Goal: Task Accomplishment & Management: Manage account settings

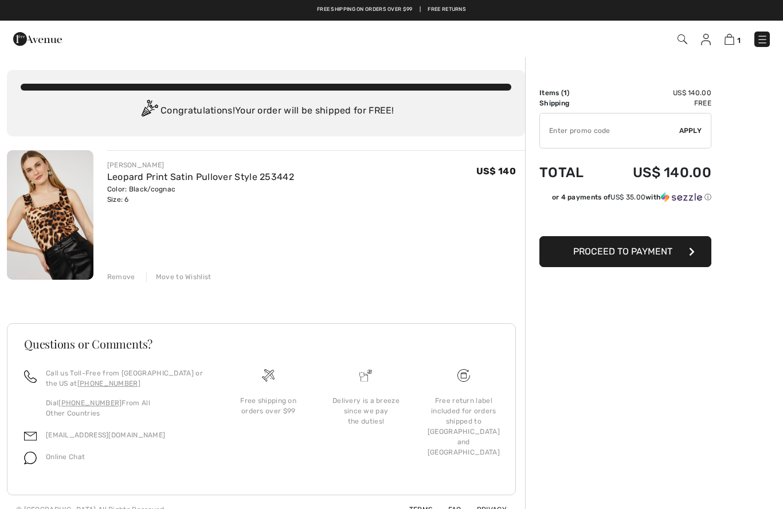
click at [697, 38] on span "1" at bounding box center [553, 39] width 435 height 15
click at [695, 43] on span "1" at bounding box center [553, 39] width 435 height 15
click at [711, 37] on img at bounding box center [706, 39] width 10 height 11
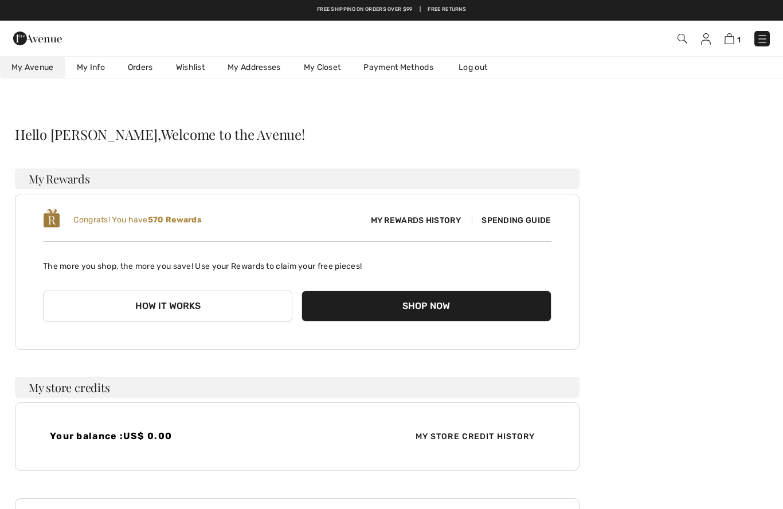
click at [136, 64] on link "Orders" at bounding box center [140, 67] width 48 height 21
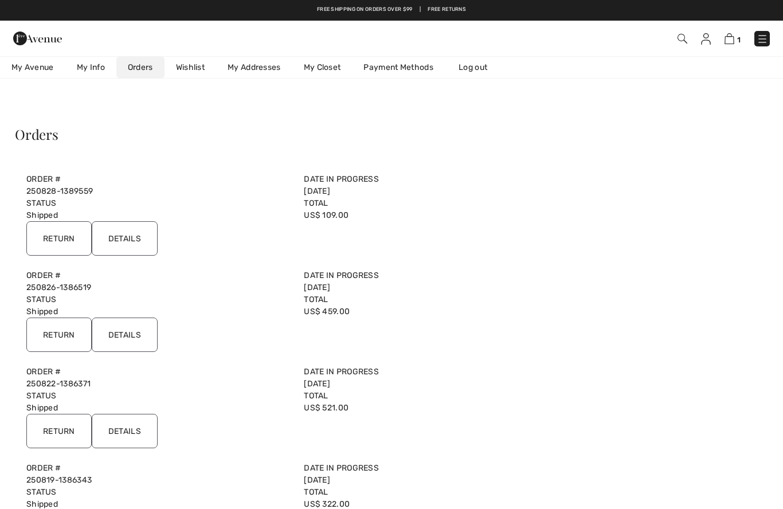
click at [124, 243] on input "Details" at bounding box center [125, 238] width 66 height 34
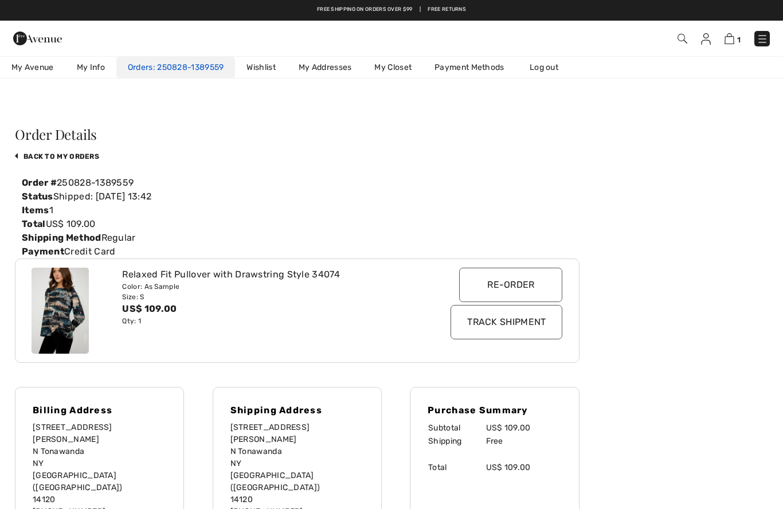
click at [155, 64] on link "250828-1389559" at bounding box center [188, 68] width 71 height 10
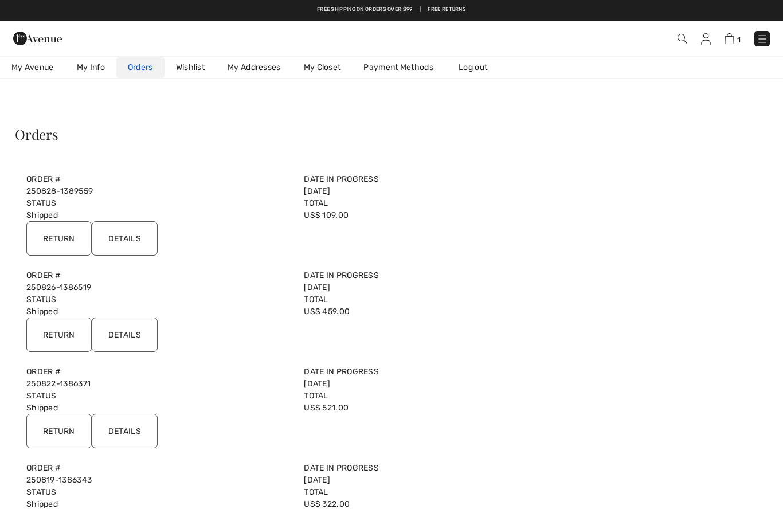
click at [123, 338] on input "Details" at bounding box center [125, 335] width 66 height 34
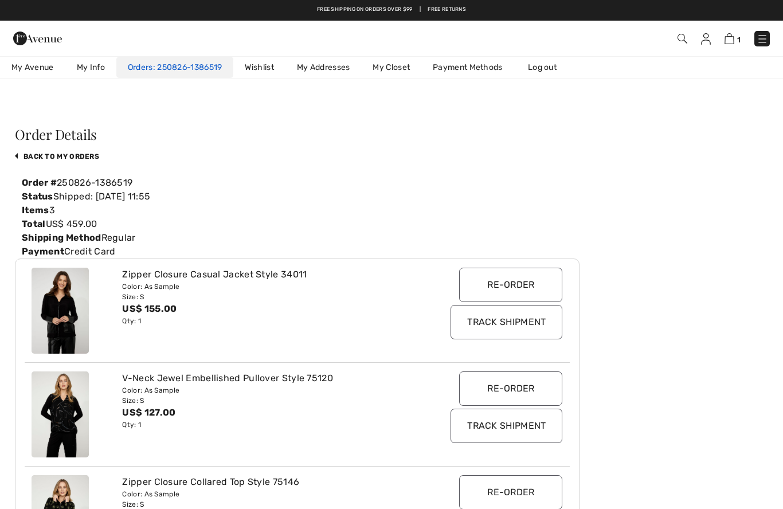
click at [158, 63] on link "250826-1386519" at bounding box center [187, 68] width 69 height 10
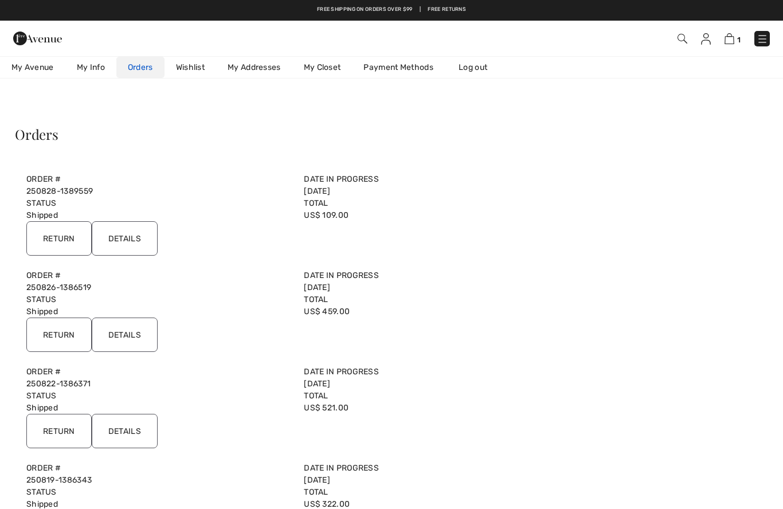
click at [122, 431] on input "Details" at bounding box center [125, 431] width 66 height 34
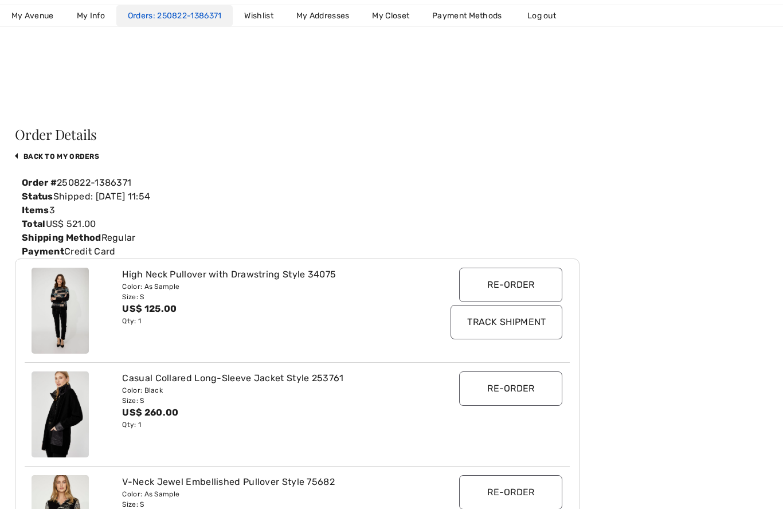
click at [154, 17] on link "250822-1386371" at bounding box center [187, 16] width 69 height 10
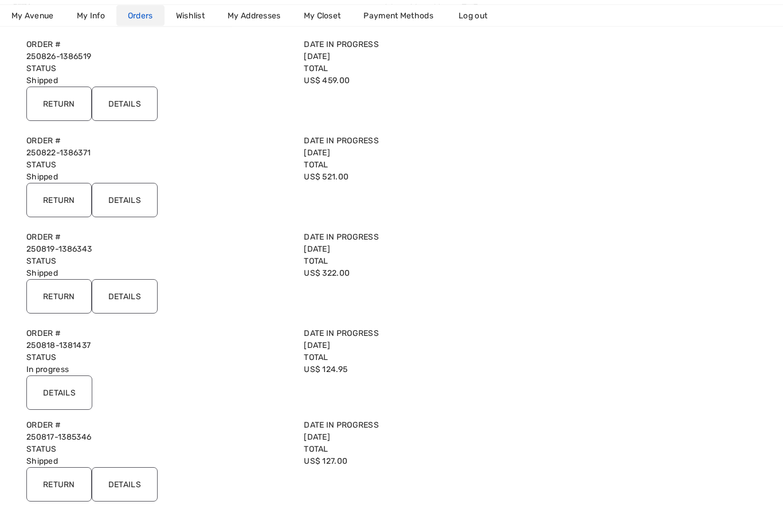
scroll to position [231, 0]
click at [118, 307] on input "Details" at bounding box center [125, 296] width 66 height 34
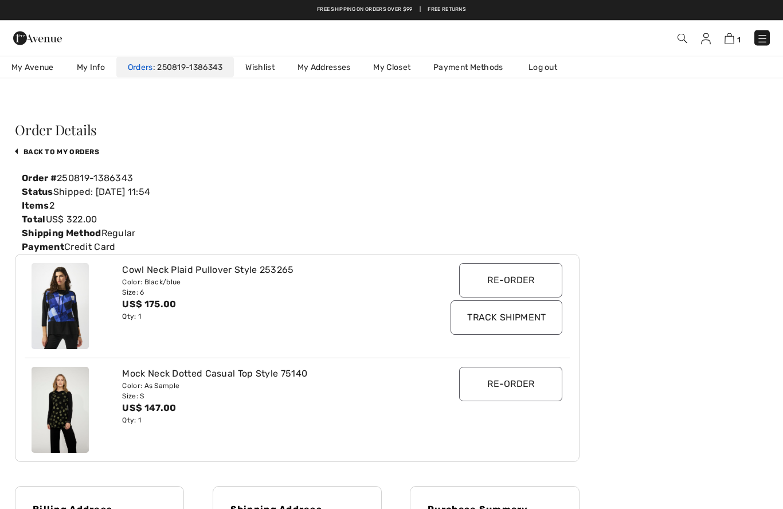
scroll to position [2, 0]
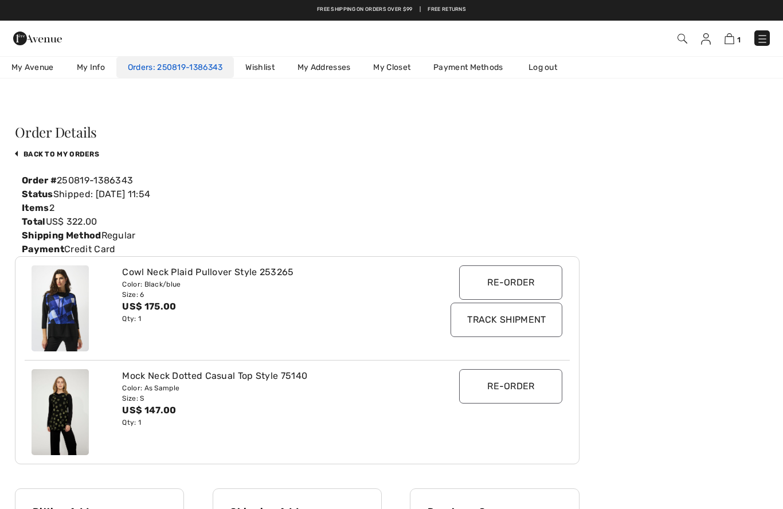
click at [163, 69] on link "250819-1386343" at bounding box center [188, 68] width 70 height 10
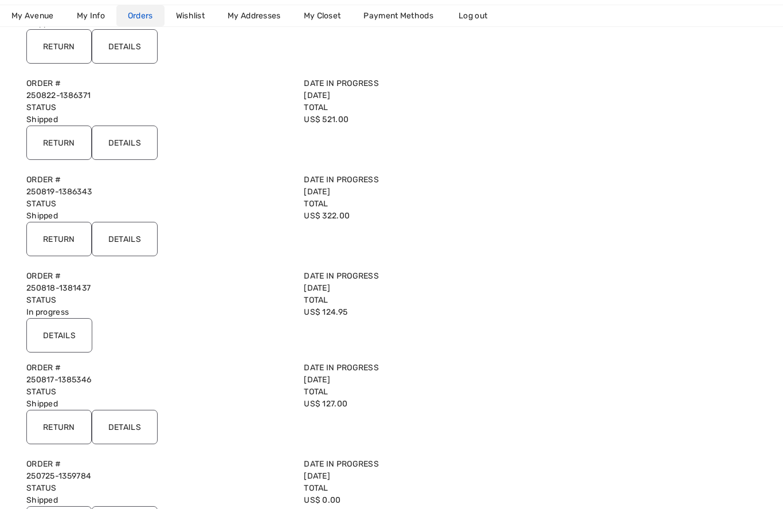
scroll to position [305, 0]
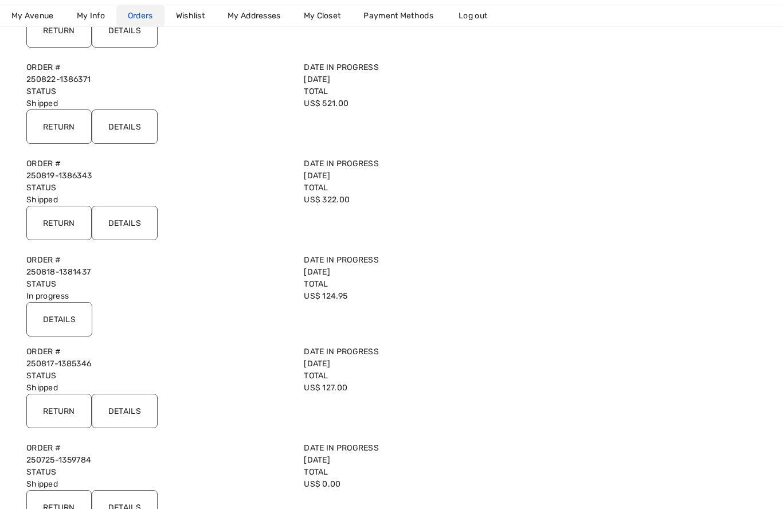
click at [40, 319] on input "Details" at bounding box center [59, 319] width 66 height 34
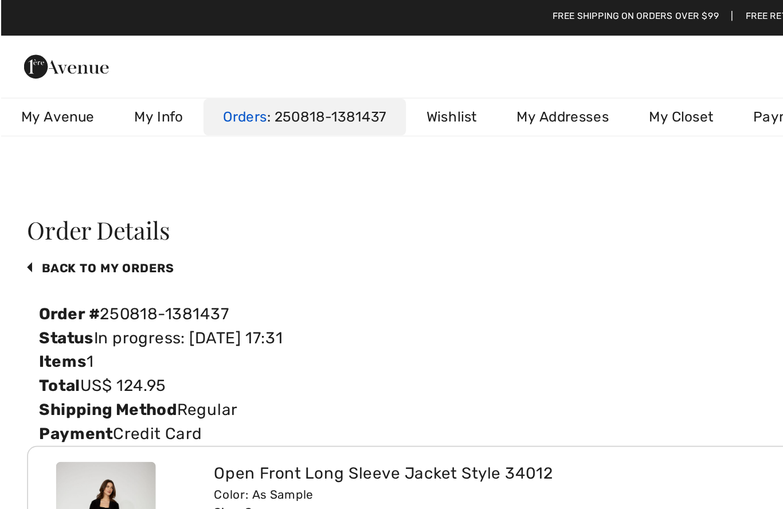
scroll to position [0, 0]
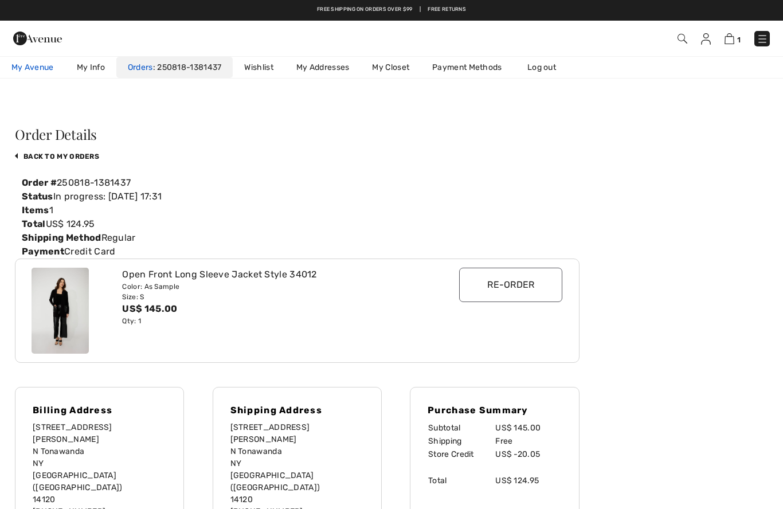
click at [25, 68] on span "My Avenue" at bounding box center [32, 67] width 42 height 12
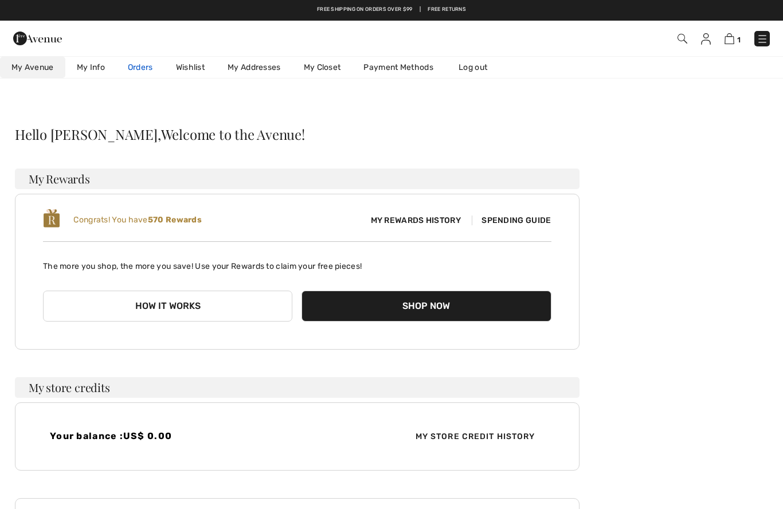
click at [400, 223] on span "My Rewards History" at bounding box center [416, 220] width 108 height 12
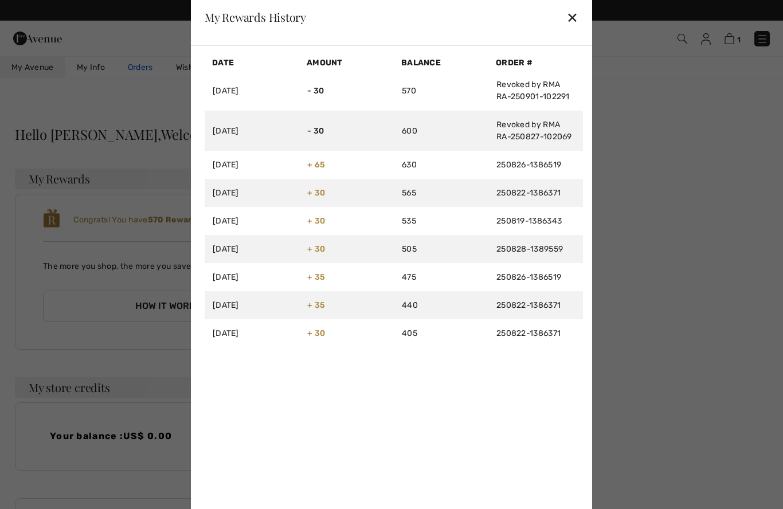
click at [572, 21] on div "✕" at bounding box center [573, 17] width 12 height 24
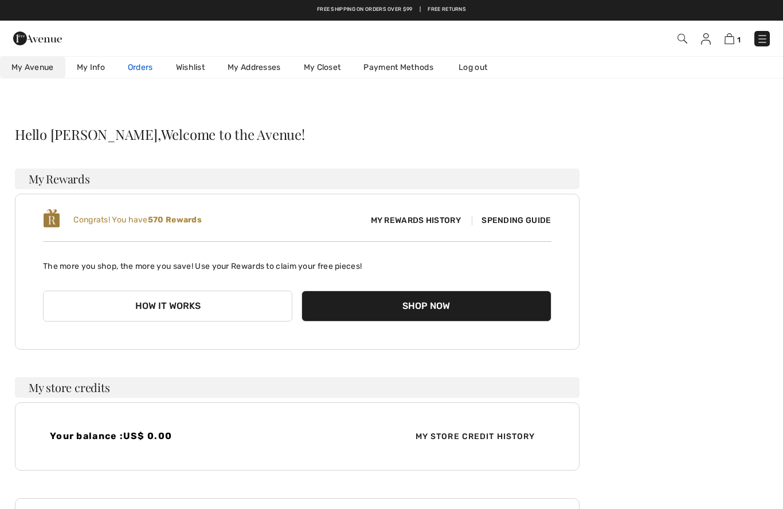
click at [380, 70] on link "Payment Methods" at bounding box center [398, 67] width 93 height 21
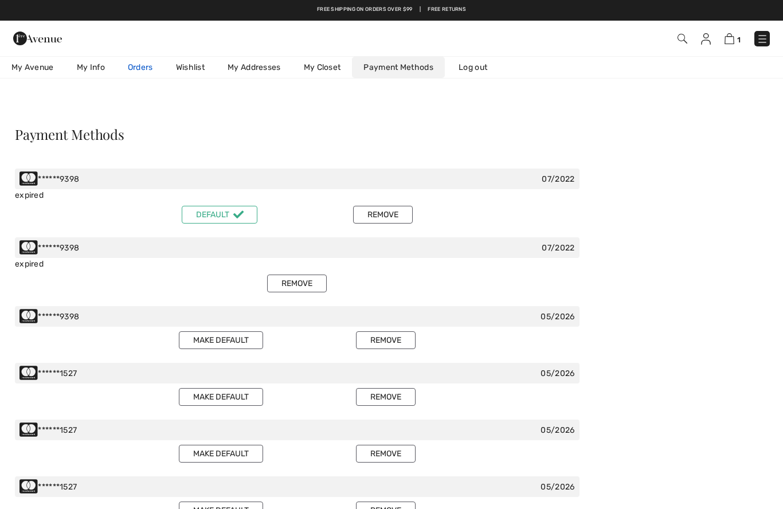
click at [375, 209] on button "Remove" at bounding box center [383, 215] width 60 height 18
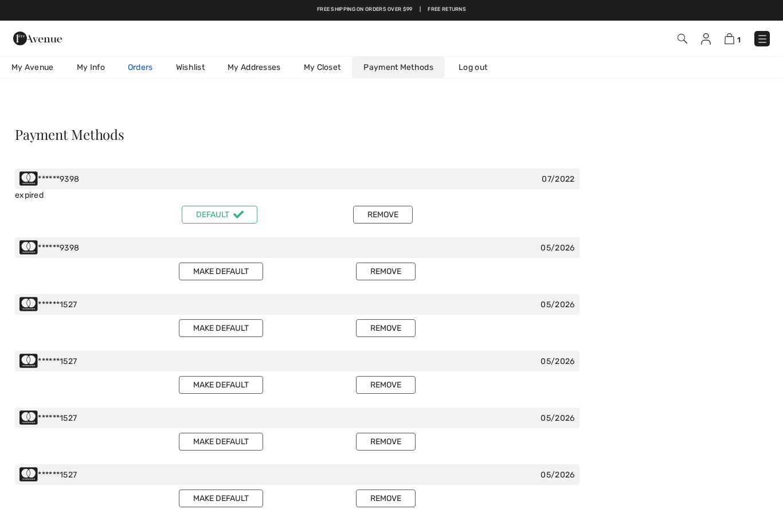
click at [371, 274] on button "Remove" at bounding box center [386, 272] width 60 height 18
click at [384, 207] on button "Remove" at bounding box center [383, 215] width 60 height 18
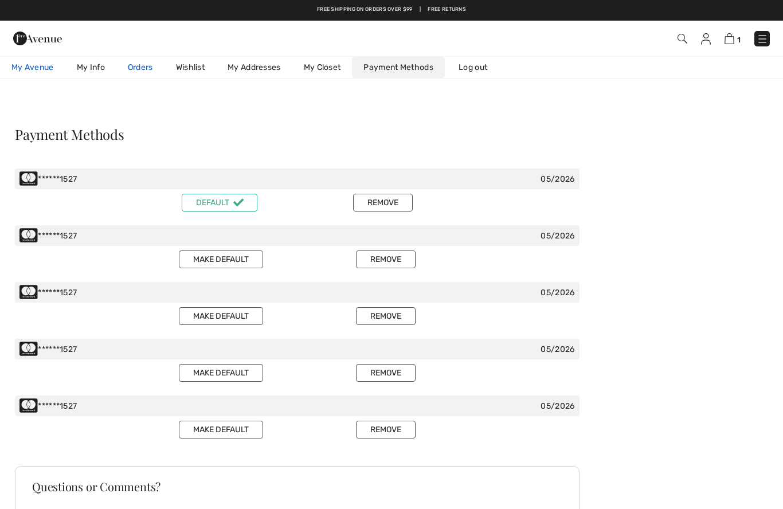
click at [28, 67] on span "My Avenue" at bounding box center [32, 67] width 42 height 12
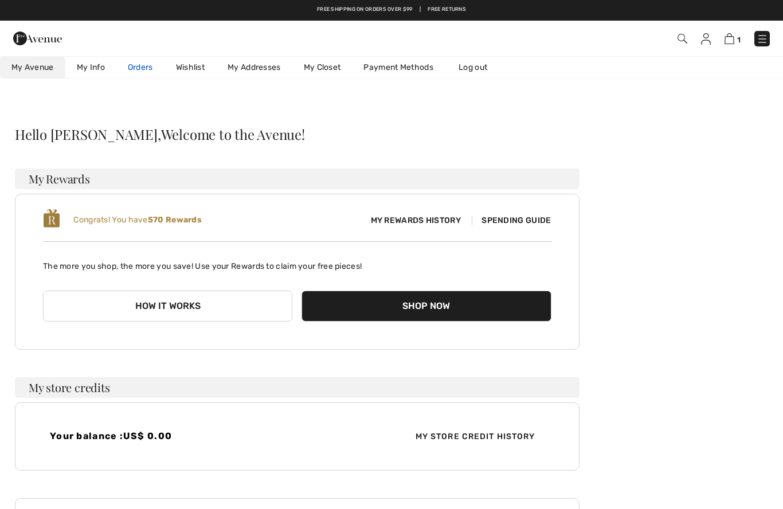
click at [500, 221] on span "Spending Guide" at bounding box center [511, 221] width 79 height 10
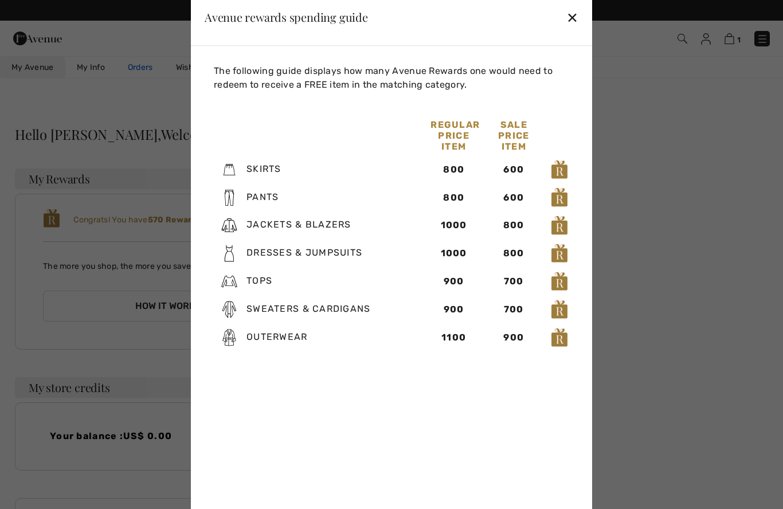
click at [575, 15] on div "✕" at bounding box center [573, 17] width 12 height 24
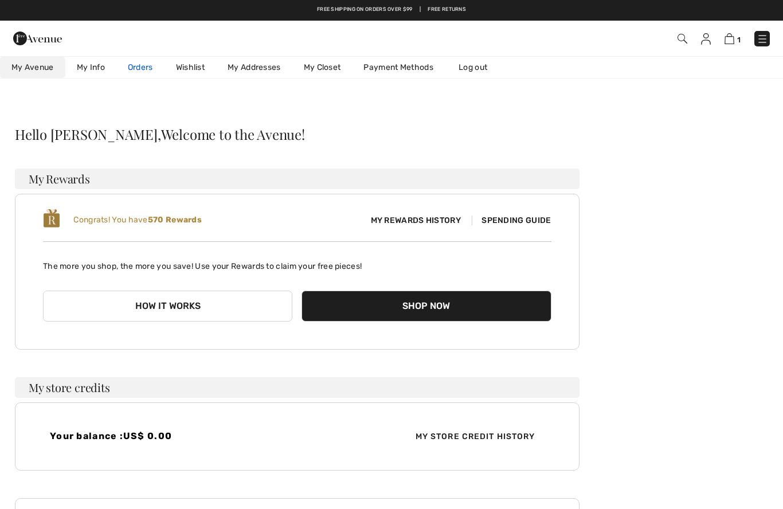
click at [387, 216] on span "My Rewards History" at bounding box center [416, 220] width 108 height 12
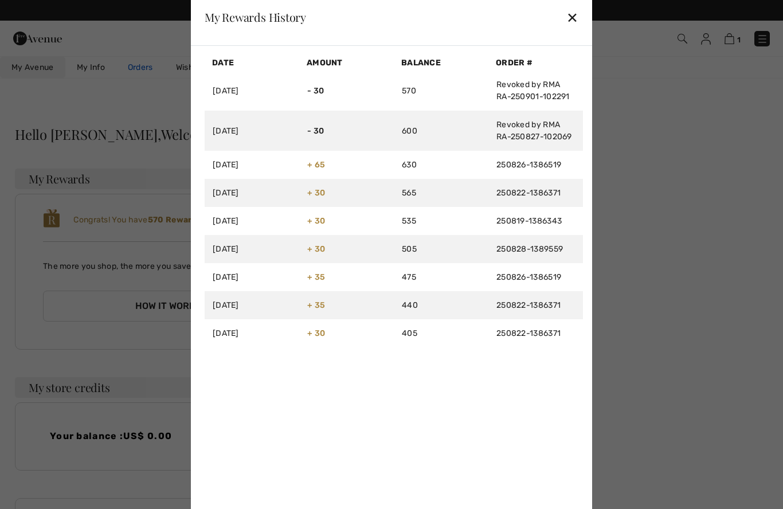
click at [574, 20] on div "✕" at bounding box center [573, 17] width 12 height 24
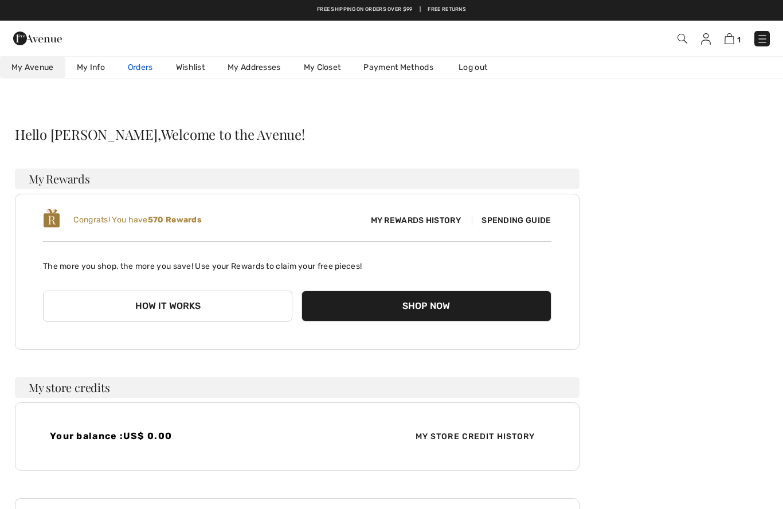
click at [441, 7] on link "Free Returns" at bounding box center [447, 10] width 38 height 8
